Goal: Communication & Community: Answer question/provide support

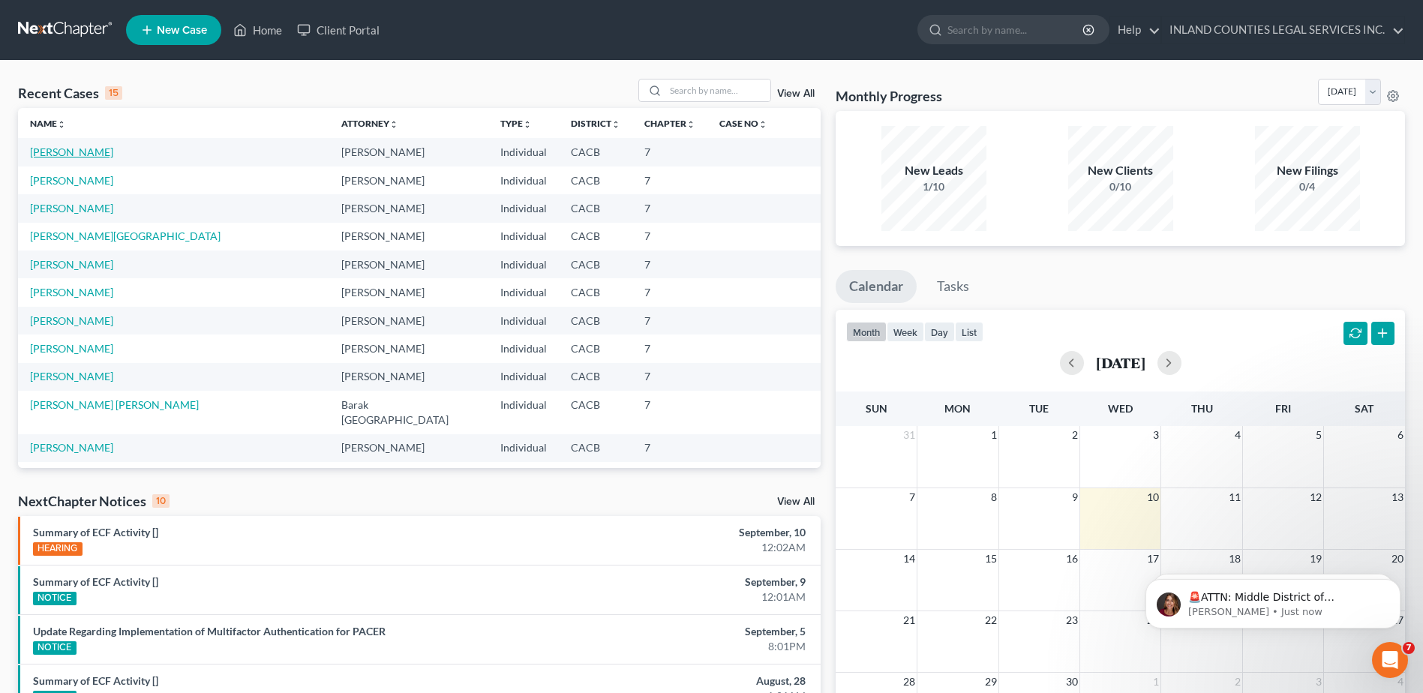
click at [58, 149] on link "[PERSON_NAME]" at bounding box center [71, 151] width 83 height 13
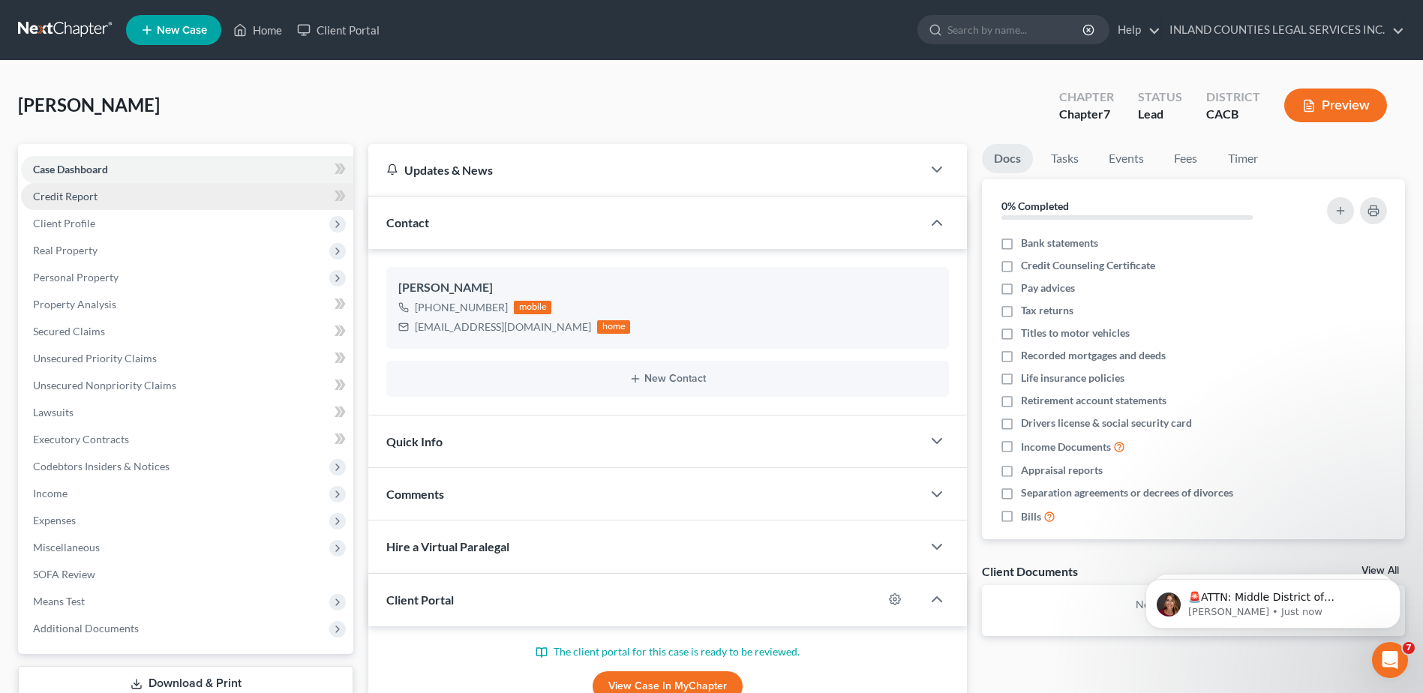
click at [67, 199] on span "Credit Report" at bounding box center [65, 196] width 64 height 13
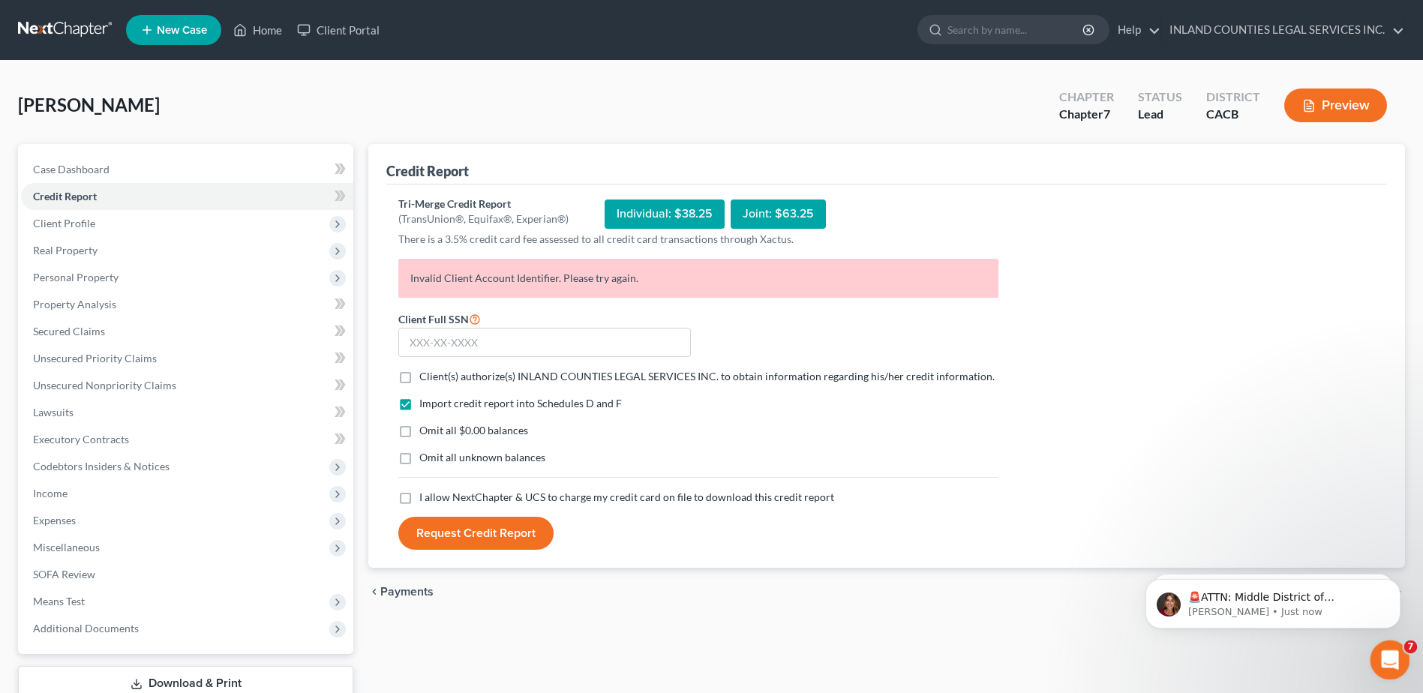
click at [1380, 649] on div "Open Intercom Messenger" at bounding box center [1387, 657] width 49 height 49
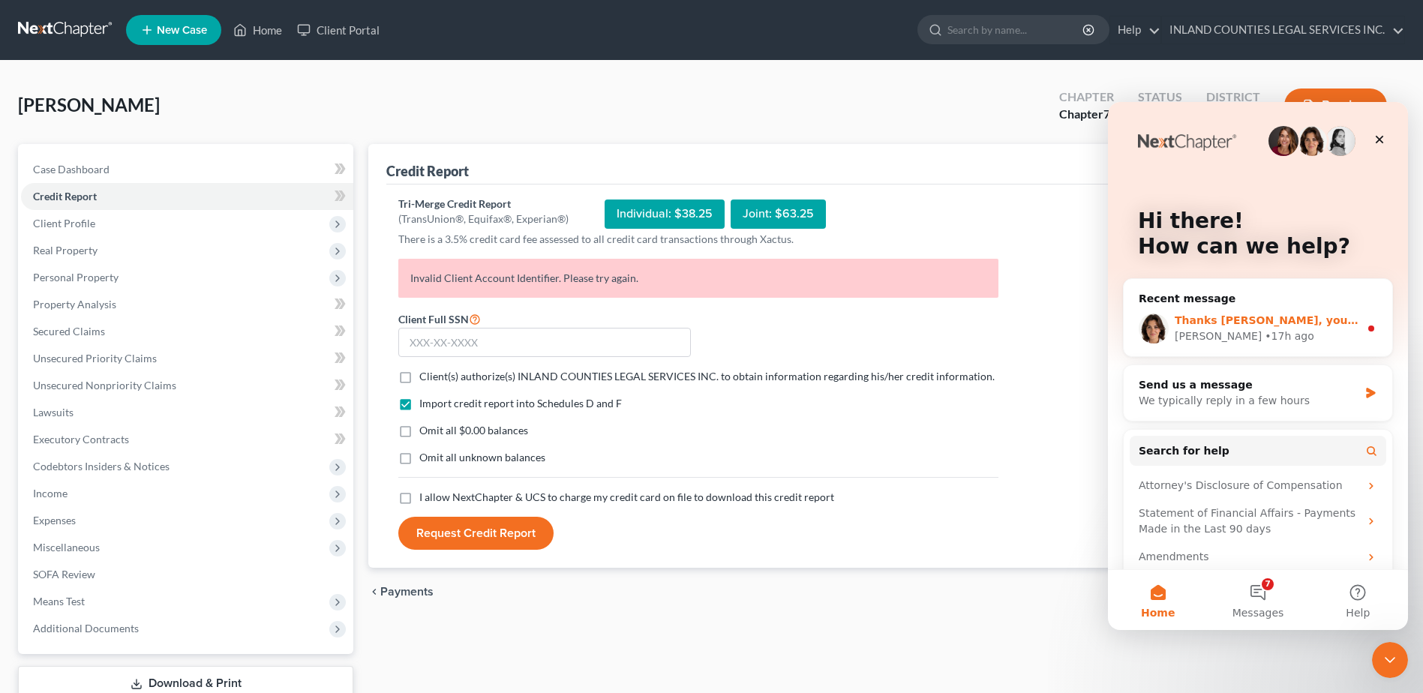
click at [1309, 324] on div "Thanks [PERSON_NAME], you too!" at bounding box center [1266, 321] width 184 height 16
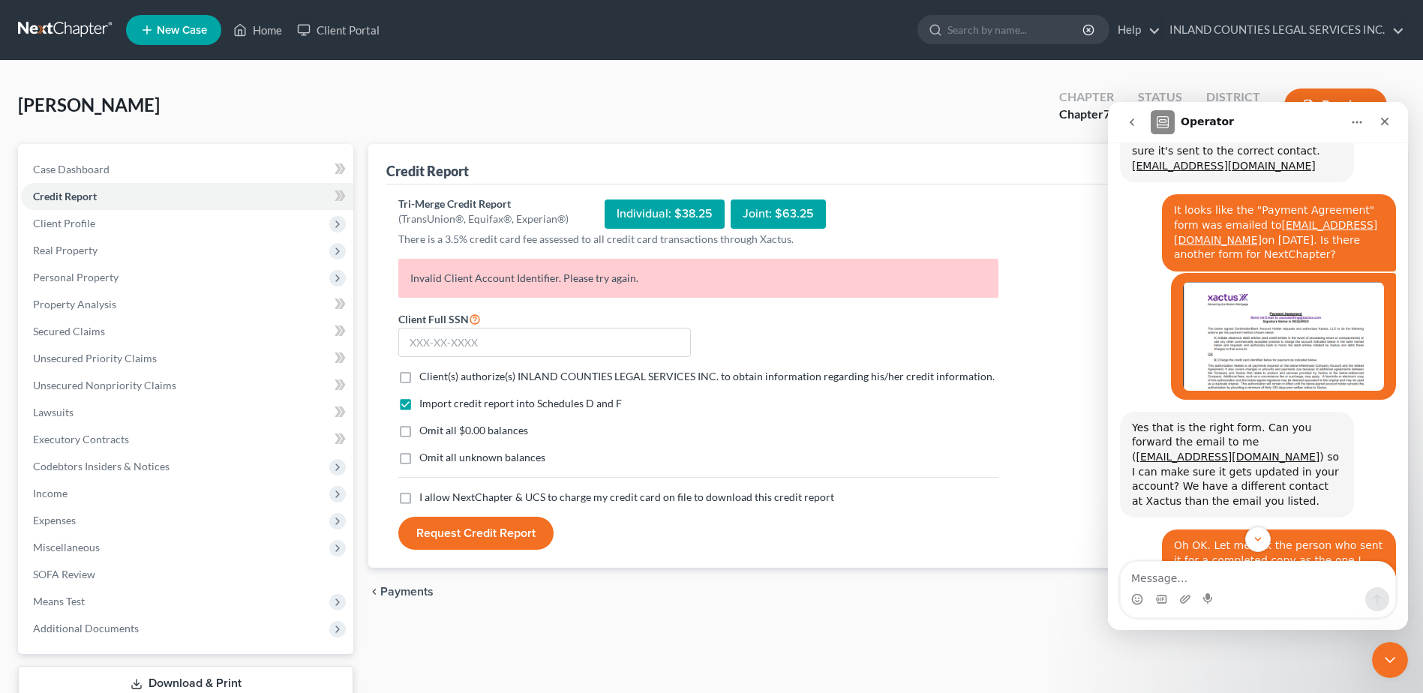
scroll to position [5272, 0]
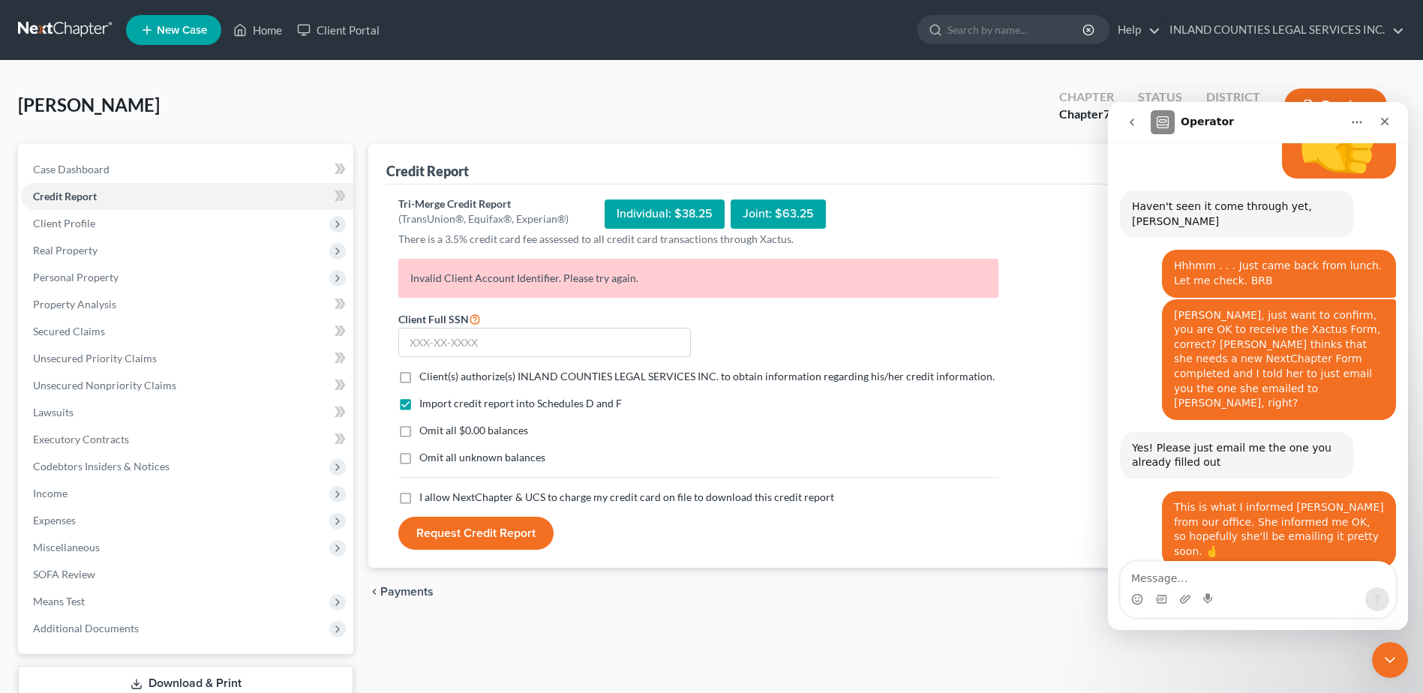
click at [568, 276] on p "Invalid Client Account Identifier. Please try again." at bounding box center [698, 278] width 600 height 39
click at [1151, 577] on textarea "Message…" at bounding box center [1257, 574] width 274 height 25
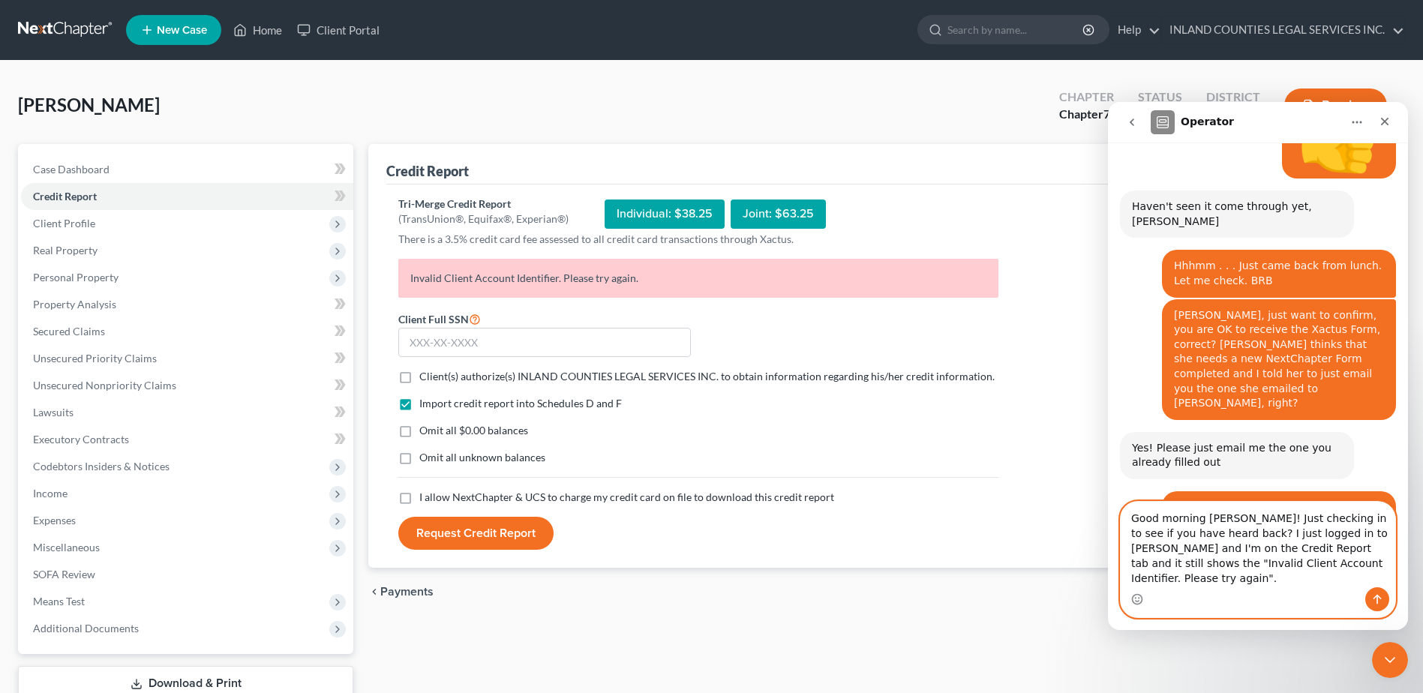
type textarea "Good morning [PERSON_NAME]! Just checking in to see if you have heard back? I j…"
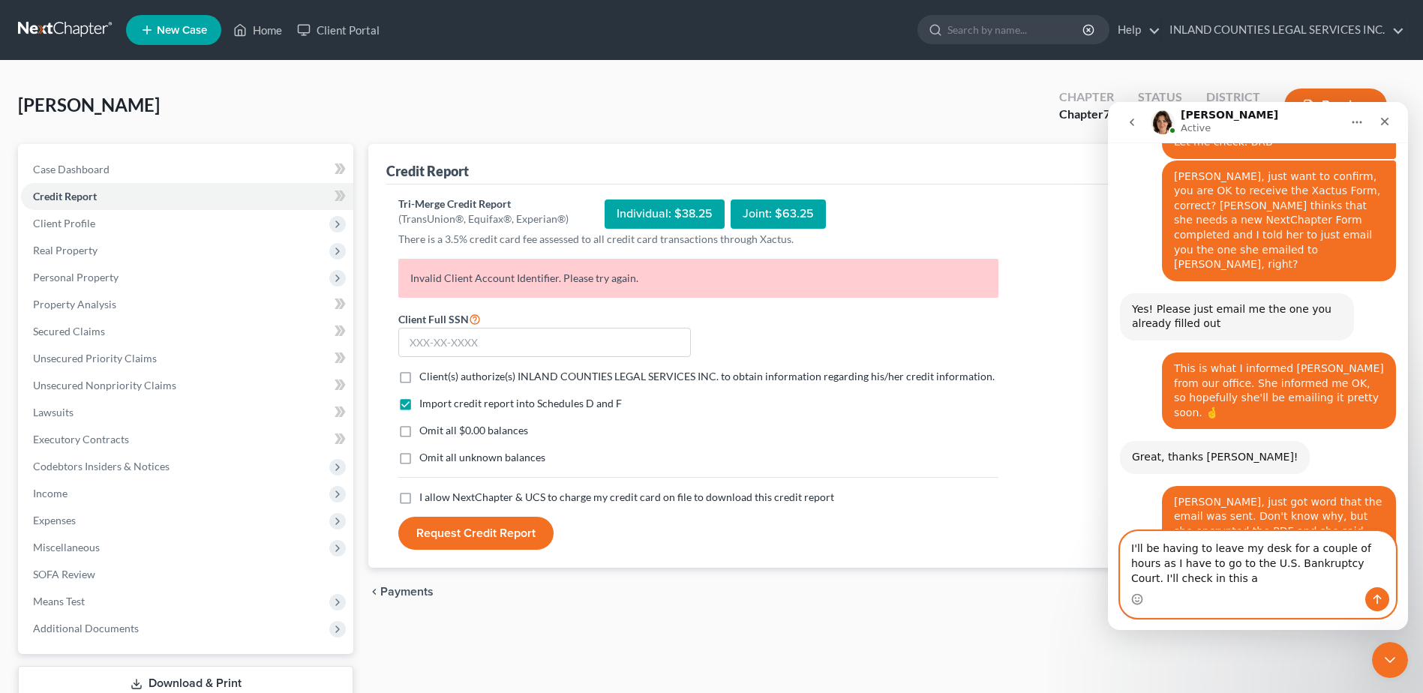
scroll to position [5426, 0]
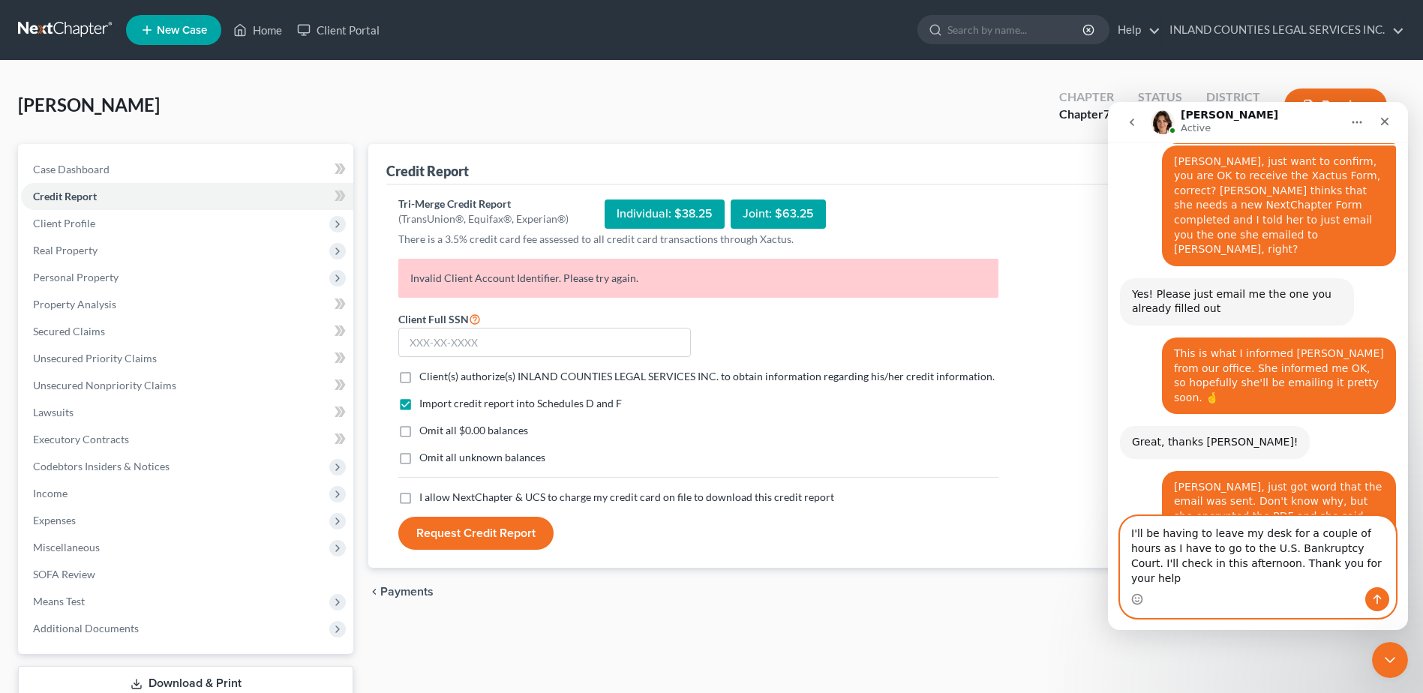
type textarea "I'll be having to leave my desk for a couple of hours as I have to go to the U.…"
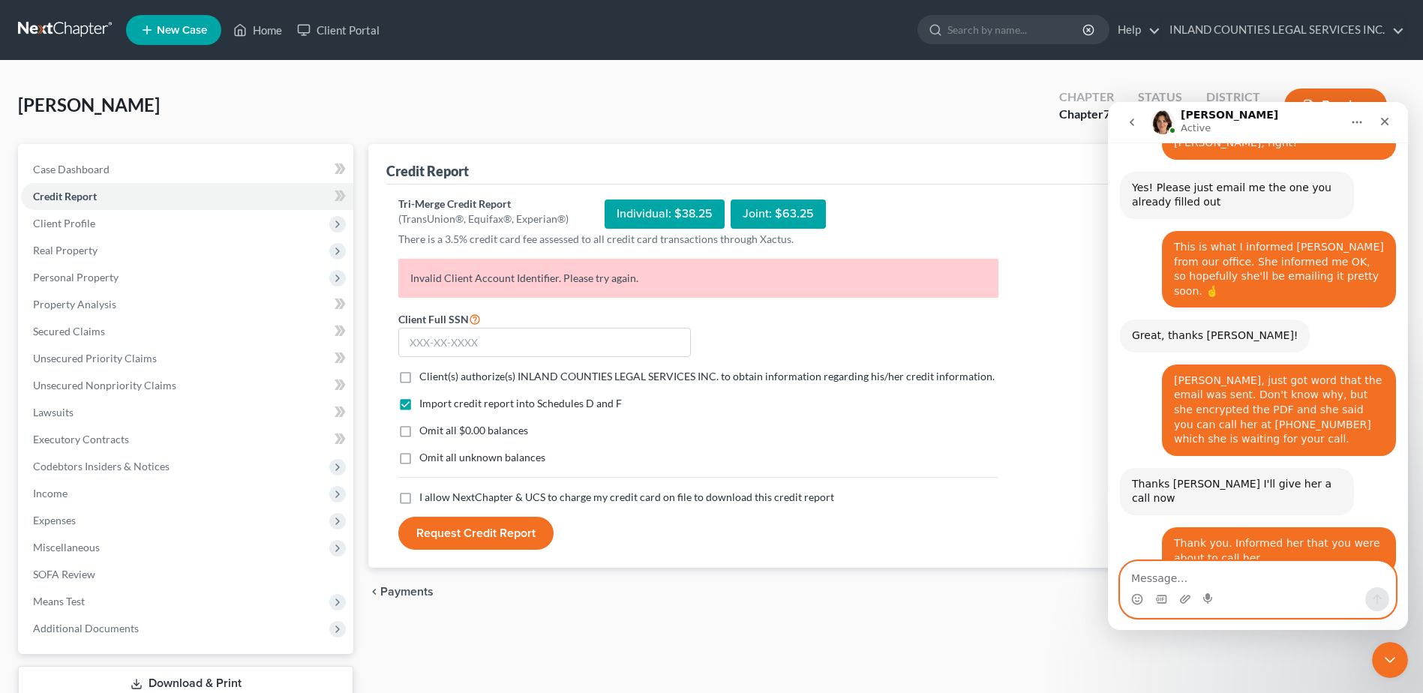
scroll to position [5548, 0]
